Goal: Find specific page/section: Find specific page/section

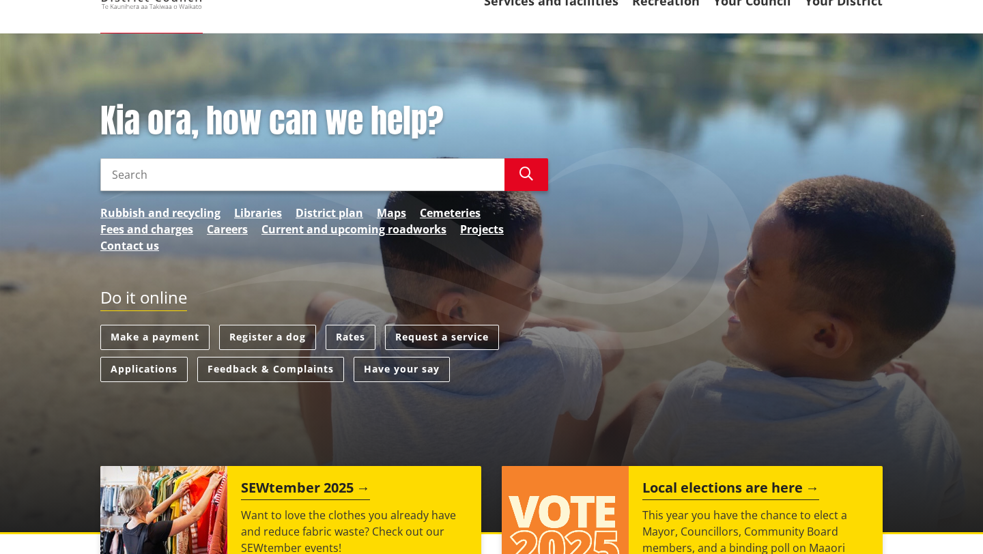
scroll to position [73, 0]
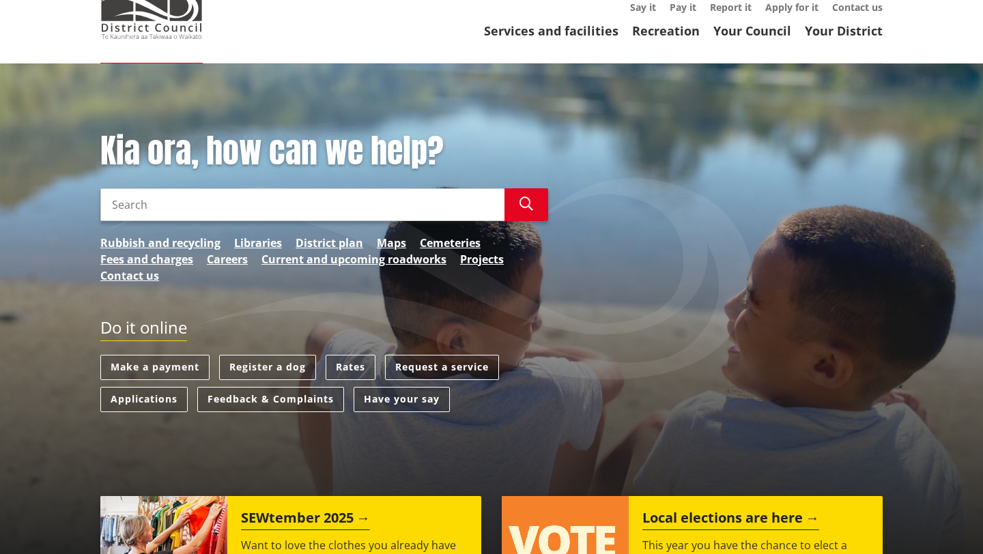
click at [206, 203] on input "Search" at bounding box center [302, 204] width 404 height 33
type input "[STREET_ADDRESS]"
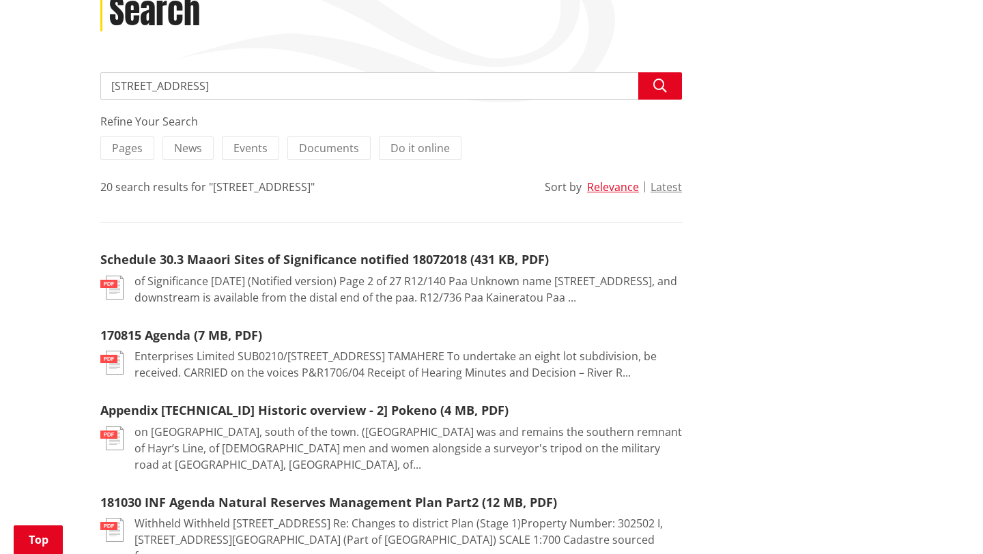
scroll to position [201, 0]
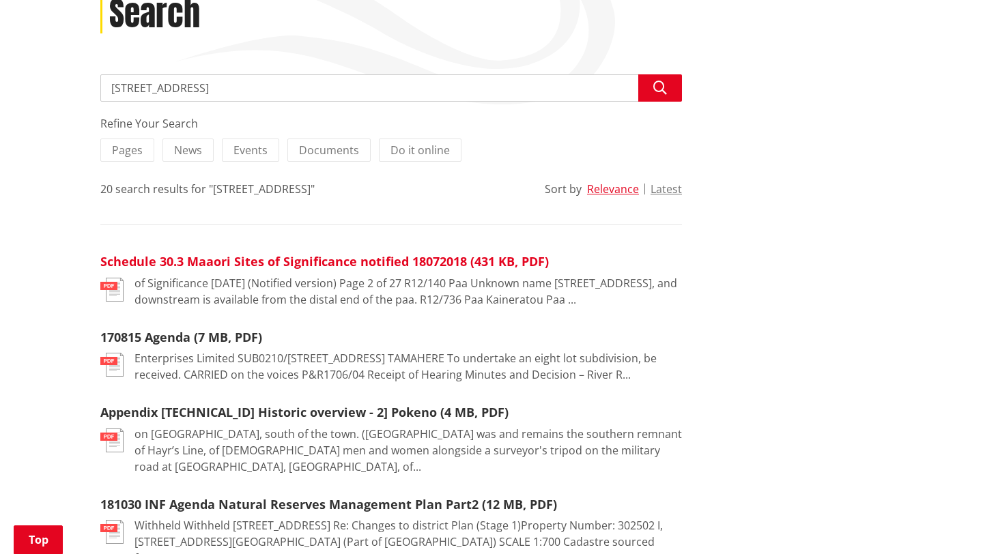
click at [298, 264] on link "Schedule 30.3 Maaori Sites of Significance notified 18072018 (431 KB, PDF)" at bounding box center [324, 261] width 449 height 16
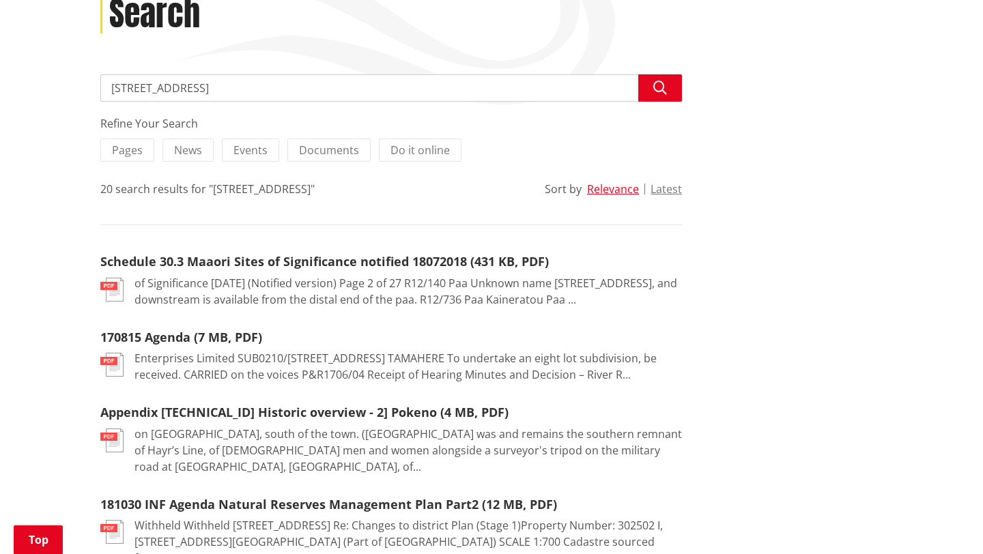
scroll to position [201, 0]
click at [277, 89] on input "[STREET_ADDRESS]" at bounding box center [391, 87] width 582 height 27
click at [670, 83] on button "Search" at bounding box center [660, 87] width 44 height 27
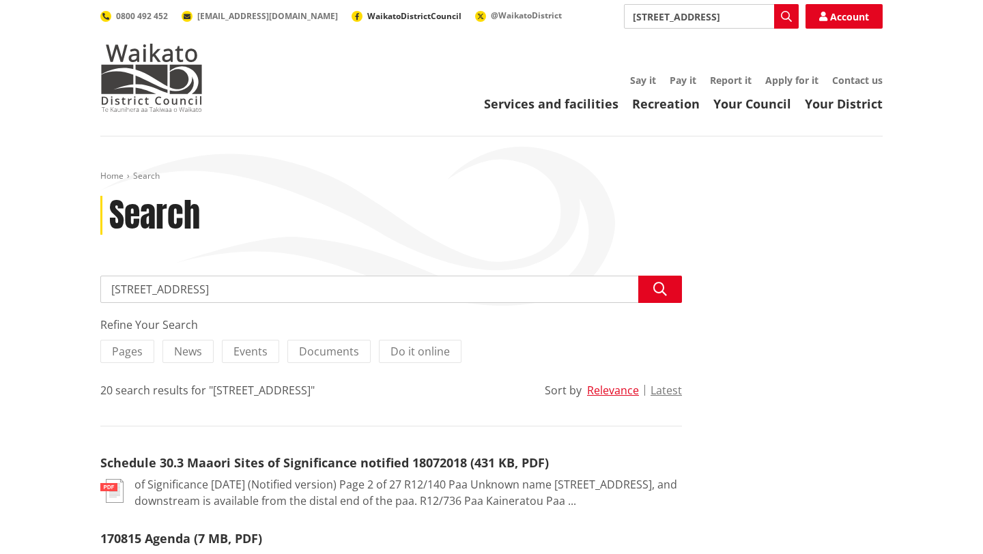
click at [367, 14] on span "WaikatoDistrictCouncil" at bounding box center [414, 16] width 94 height 12
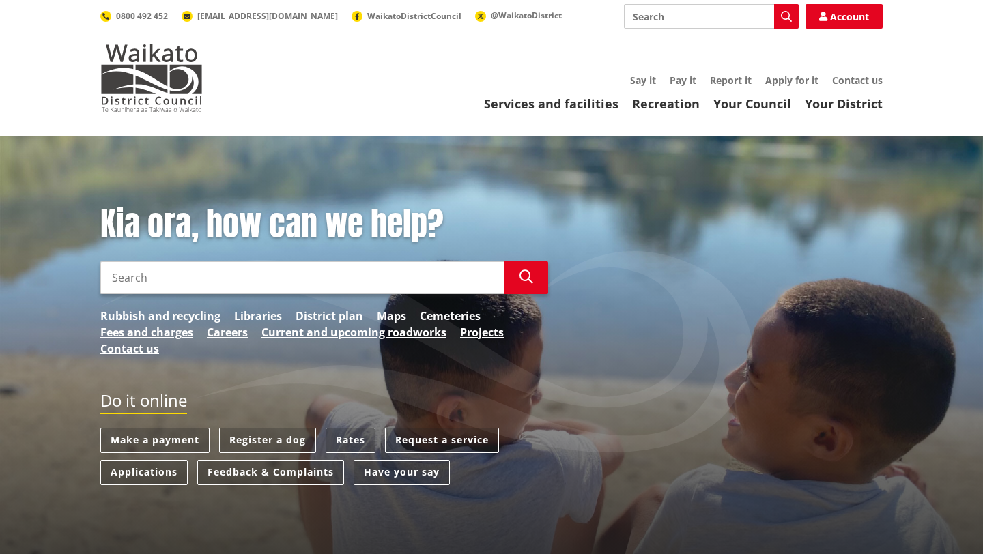
click at [385, 313] on link "Maps" at bounding box center [391, 316] width 29 height 16
